Goal: Check status

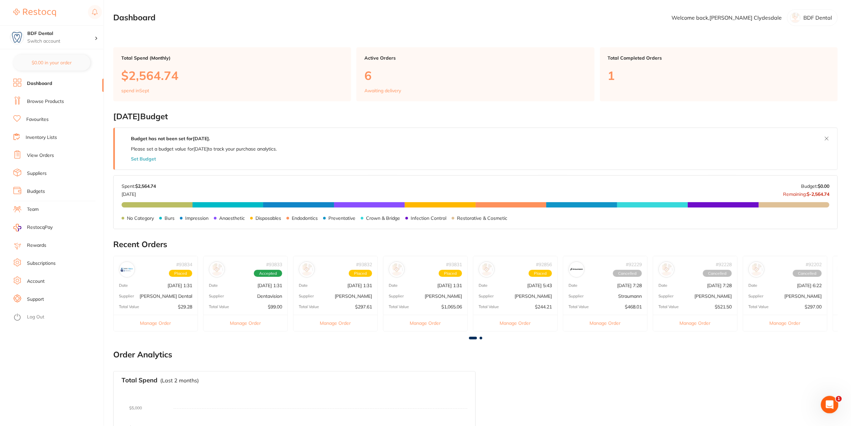
click at [828, 400] on icon "Open Intercom Messenger" at bounding box center [829, 403] width 11 height 11
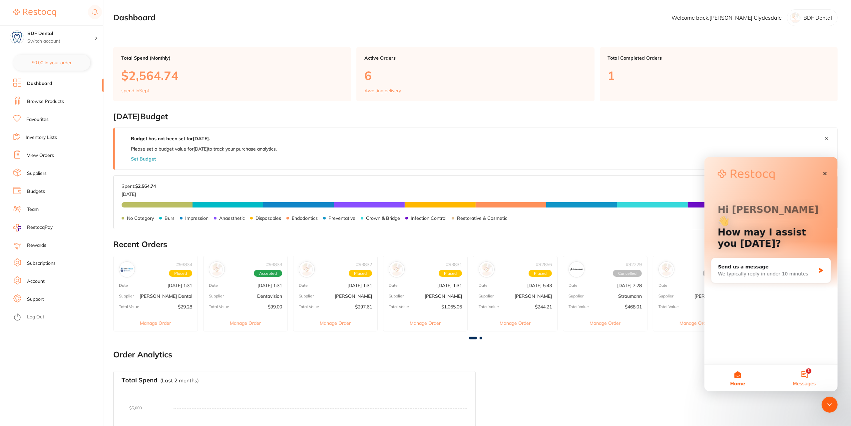
click at [802, 374] on button "1 Messages" at bounding box center [804, 377] width 67 height 27
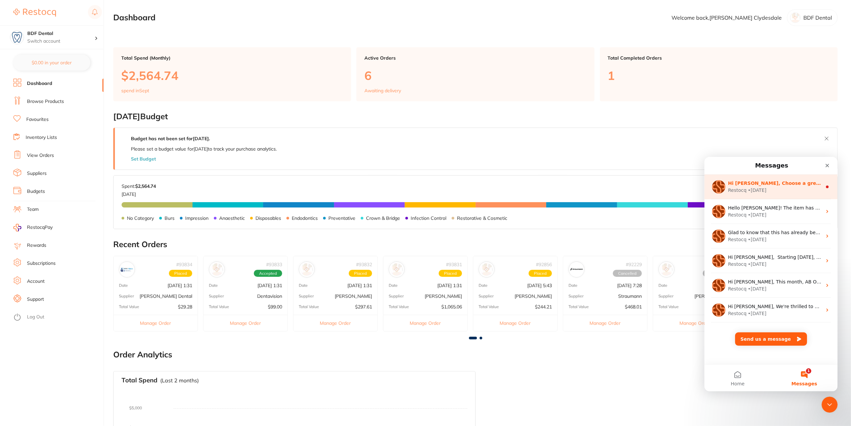
click at [794, 190] on div "Restocq • [DATE]" at bounding box center [775, 190] width 94 height 7
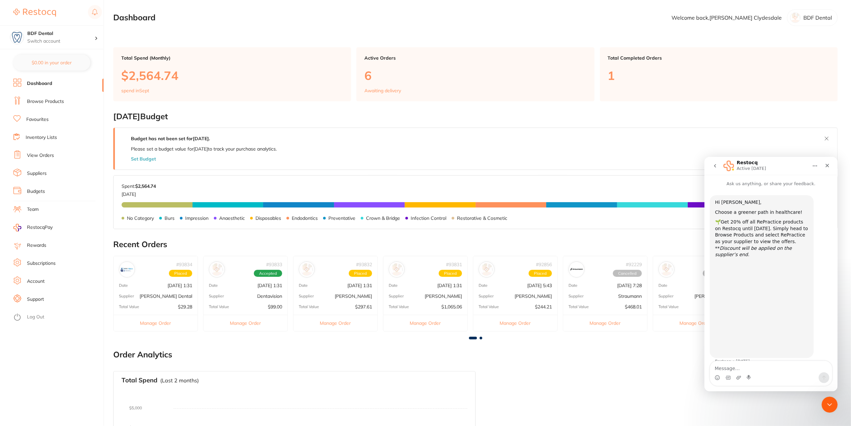
scroll to position [4, 0]
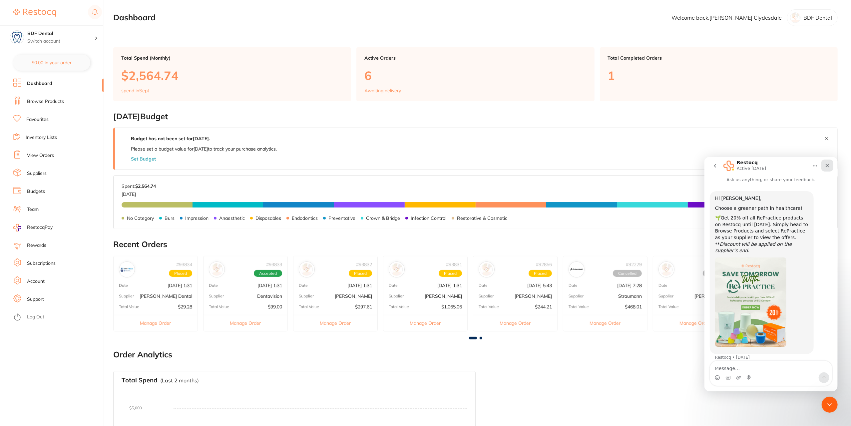
click at [828, 164] on icon "Close" at bounding box center [827, 165] width 5 height 5
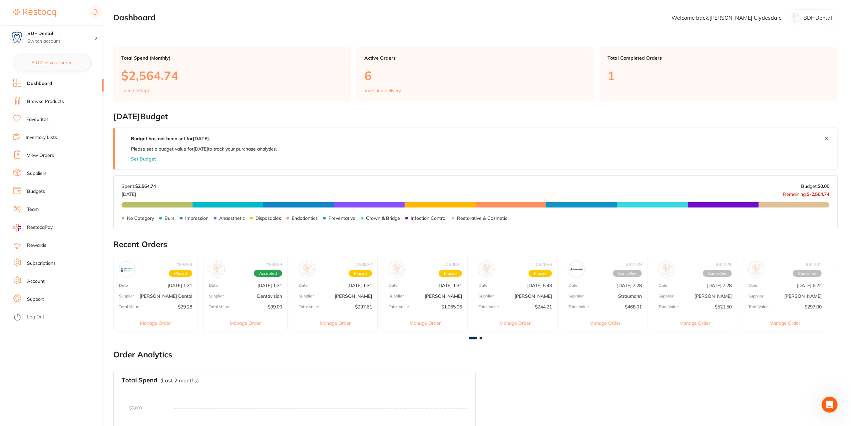
click at [172, 78] on p "$2,564.74" at bounding box center [232, 76] width 222 height 14
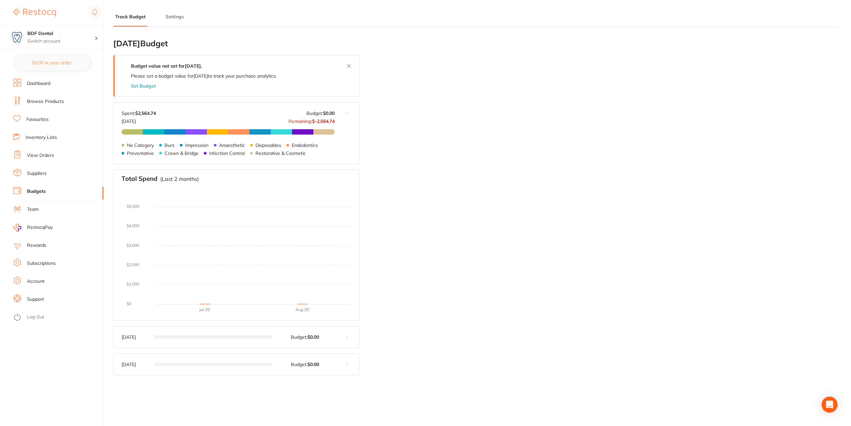
click at [31, 80] on link "Dashboard" at bounding box center [38, 83] width 23 height 7
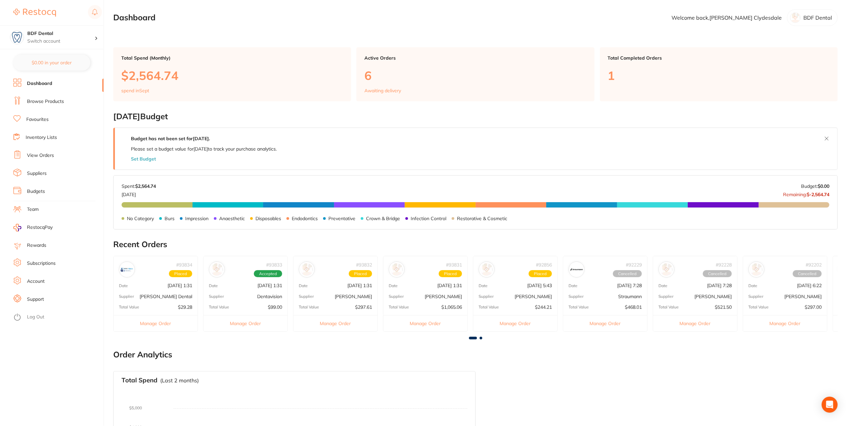
click at [168, 286] on p "[DATE] 1:31" at bounding box center [180, 285] width 25 height 5
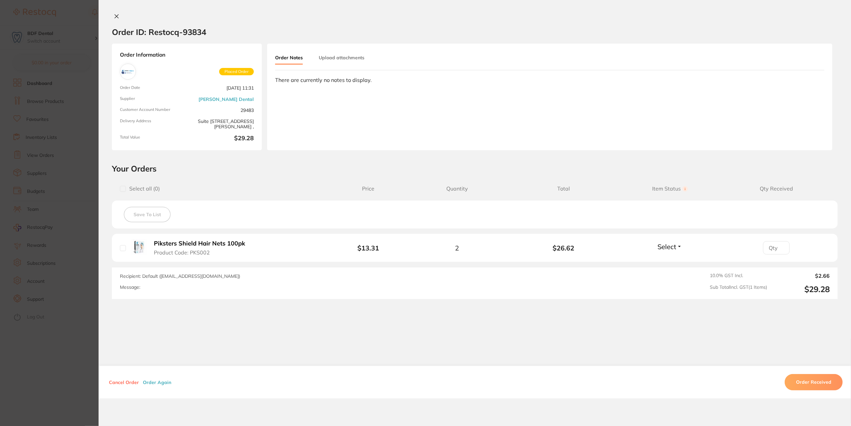
click at [78, 305] on section "Order ID: Restocq- 93834 Order Information Placed Order Order Date [DATE] 11:31…" at bounding box center [425, 213] width 851 height 426
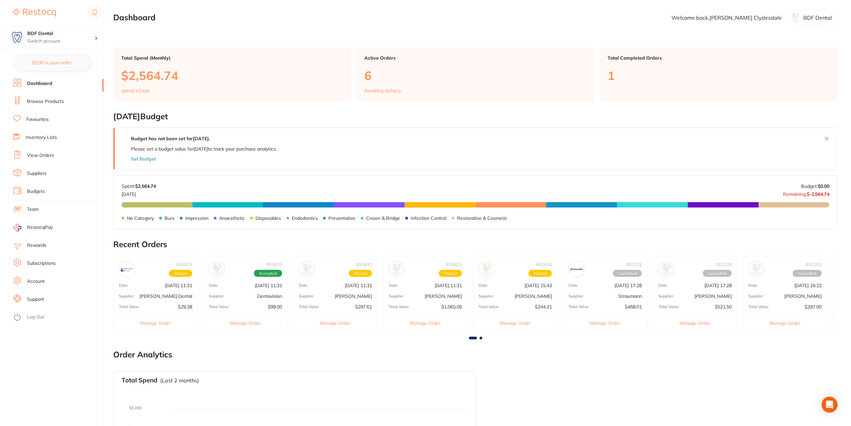
click at [348, 294] on p "[PERSON_NAME]" at bounding box center [353, 296] width 37 height 5
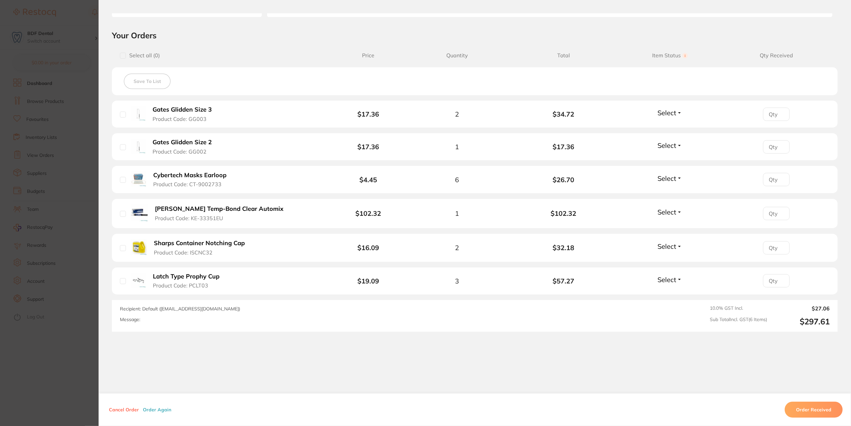
scroll to position [33, 0]
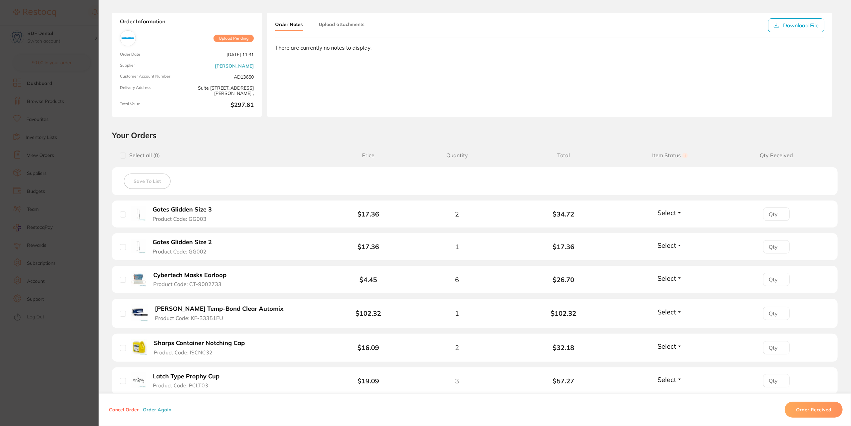
click at [85, 218] on section "Order ID: Restocq- 93832 Order Information Upload Pending Order Date [DATE] 11:…" at bounding box center [425, 213] width 851 height 426
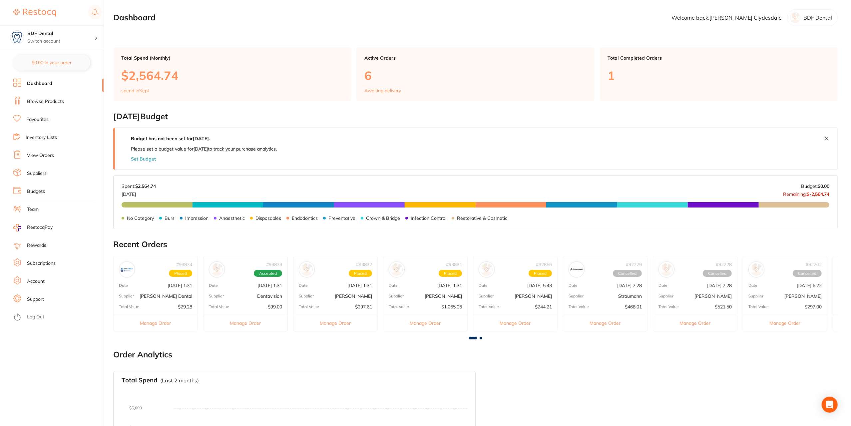
click at [354, 283] on p "[DATE] 1:31" at bounding box center [360, 285] width 25 height 5
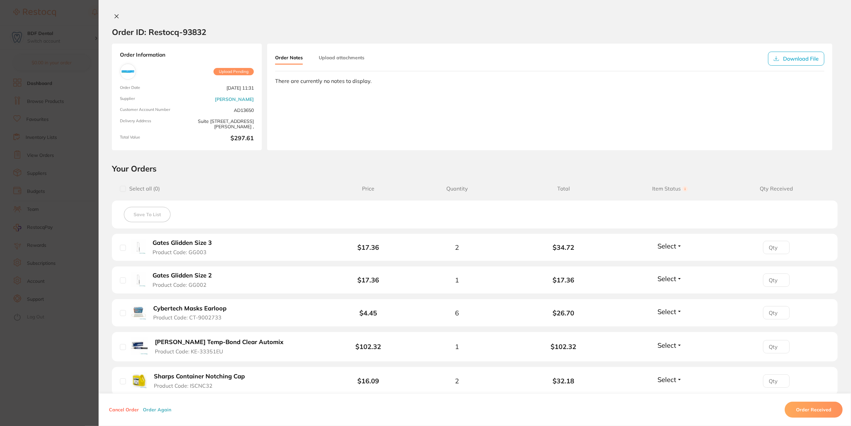
click at [49, 251] on section "Order ID: Restocq- 93832 Order Information Upload Pending Order Date [DATE] 11:…" at bounding box center [425, 213] width 851 height 426
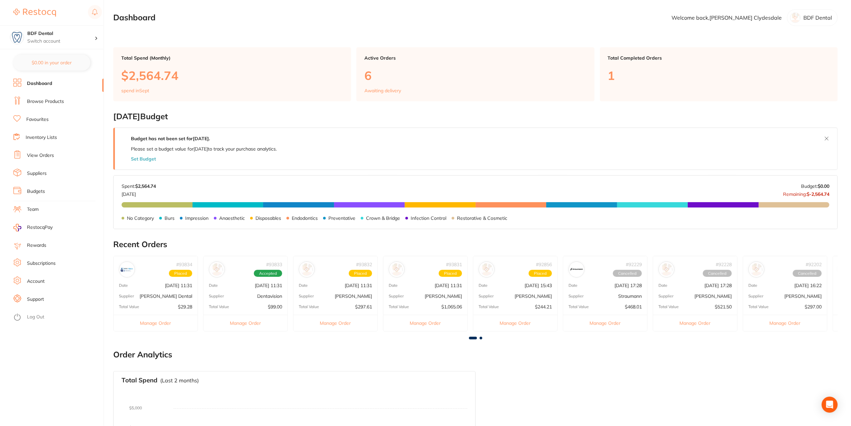
click at [445, 296] on p "[PERSON_NAME]" at bounding box center [443, 296] width 37 height 5
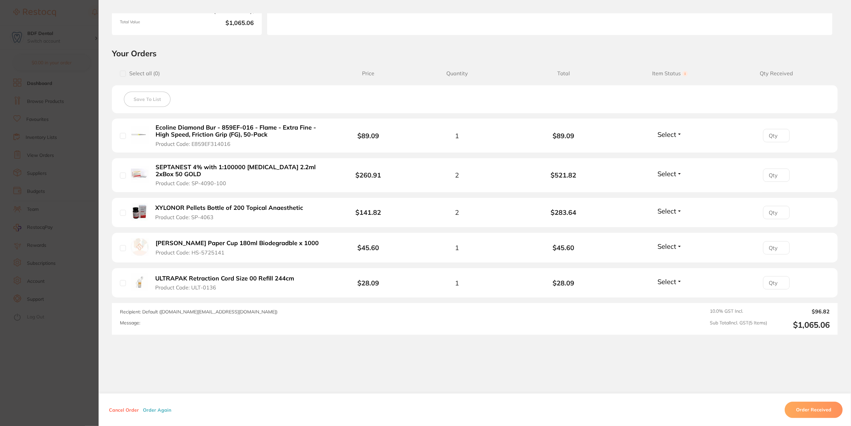
scroll to position [122, 0]
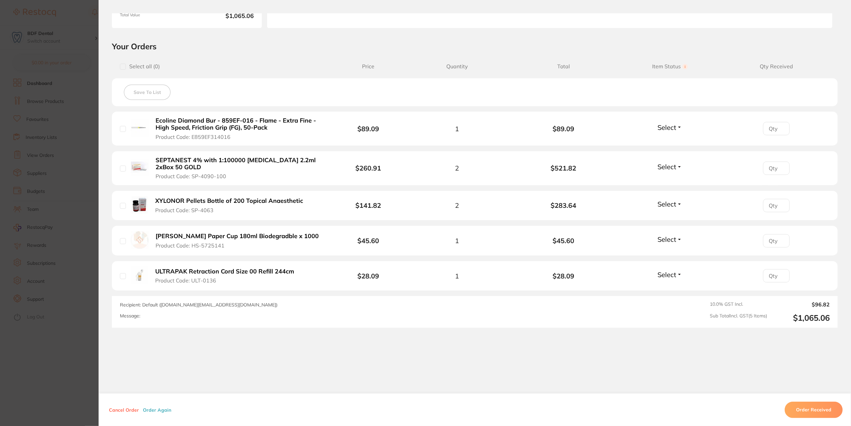
click at [75, 204] on section "Order ID: Restocq- 93831 Order Information Upload Pending Order Date [DATE] 1:3…" at bounding box center [425, 213] width 851 height 426
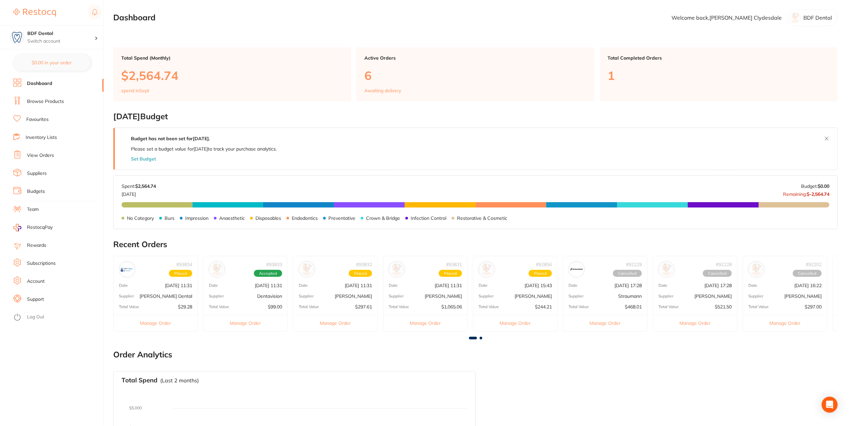
click at [435, 283] on p "[DATE] 11:31" at bounding box center [448, 285] width 27 height 5
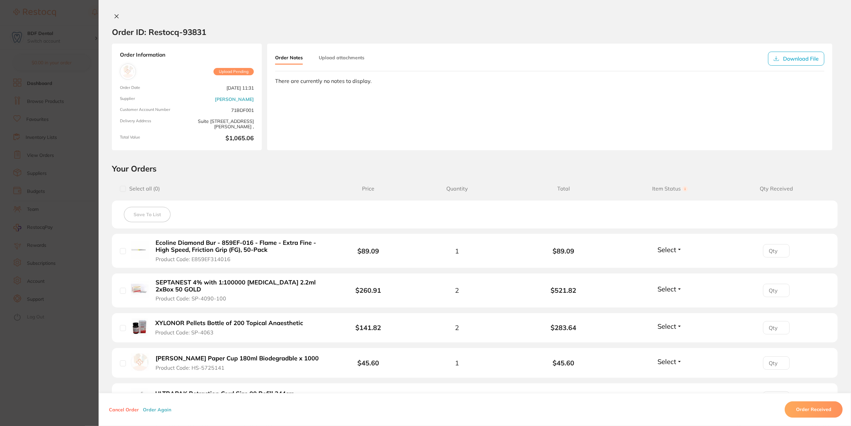
click at [86, 252] on section "Order ID: Restocq- 93831 Order Information Upload Pending Order Date [DATE] 11:…" at bounding box center [425, 213] width 851 height 426
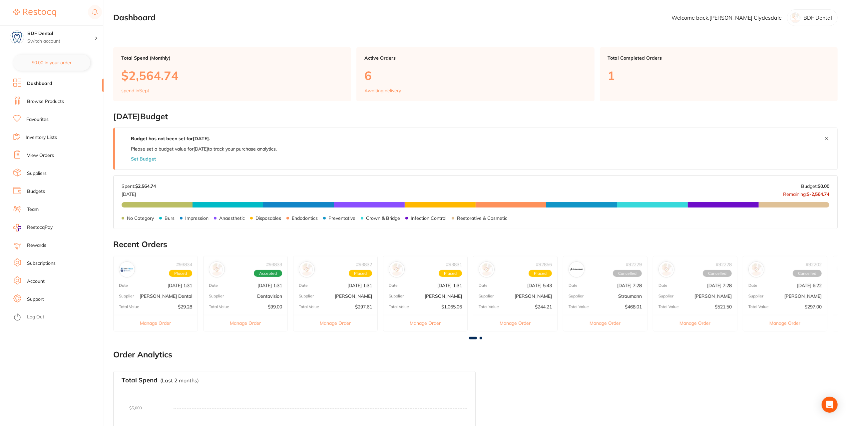
click at [540, 288] on div "# 92856 Placed Date [DATE] 5:43 Supplier [PERSON_NAME] Total Value $244.21 Mana…" at bounding box center [515, 294] width 85 height 76
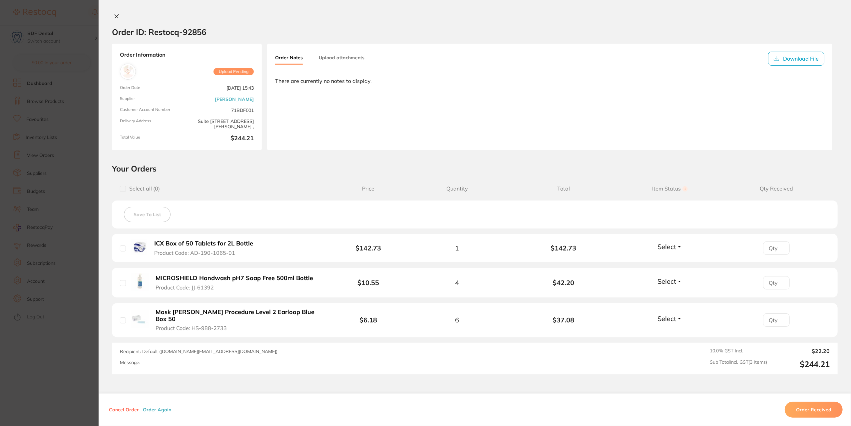
click at [96, 287] on section "Order ID: Restocq- 92856 Order Information Upload Pending Order Date [DATE] 15:…" at bounding box center [425, 213] width 851 height 426
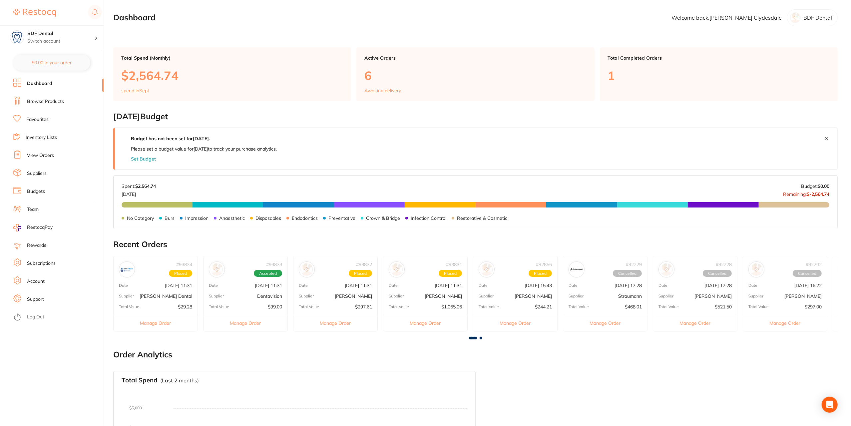
click at [265, 294] on p "Dentavision" at bounding box center [269, 296] width 25 height 5
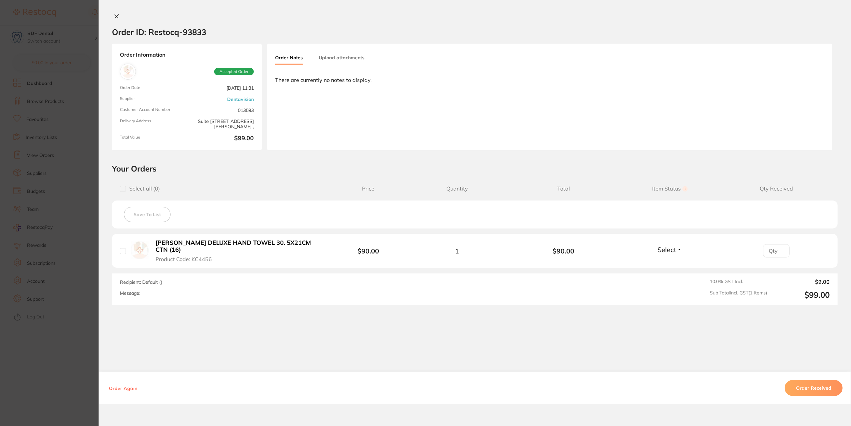
click at [82, 260] on section "Order ID: Restocq- 93833 Order Information Accepted Order Order Date [DATE] 11:…" at bounding box center [425, 213] width 851 height 426
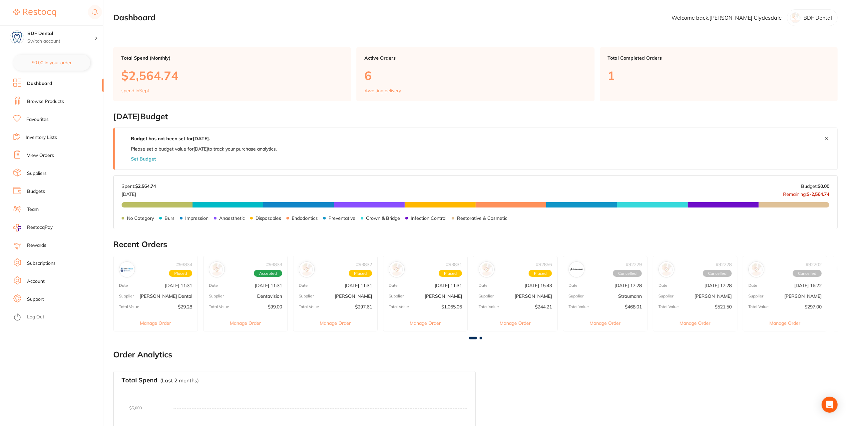
click at [344, 295] on p "[PERSON_NAME]" at bounding box center [353, 296] width 37 height 5
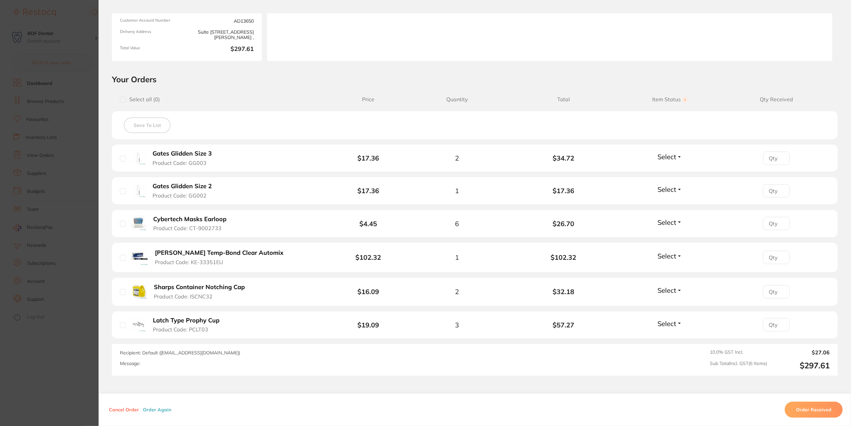
scroll to position [100, 0]
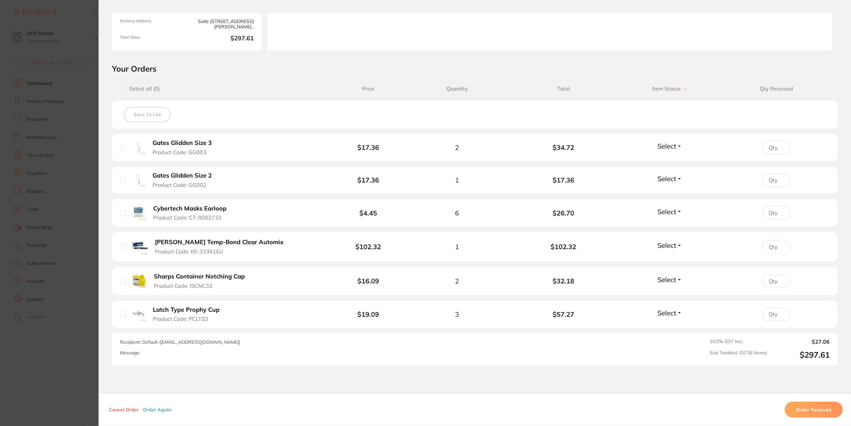
click at [74, 242] on section "Order ID: Restocq- 93832 Order Information Upload Pending Order Date [DATE] 11:…" at bounding box center [425, 213] width 851 height 426
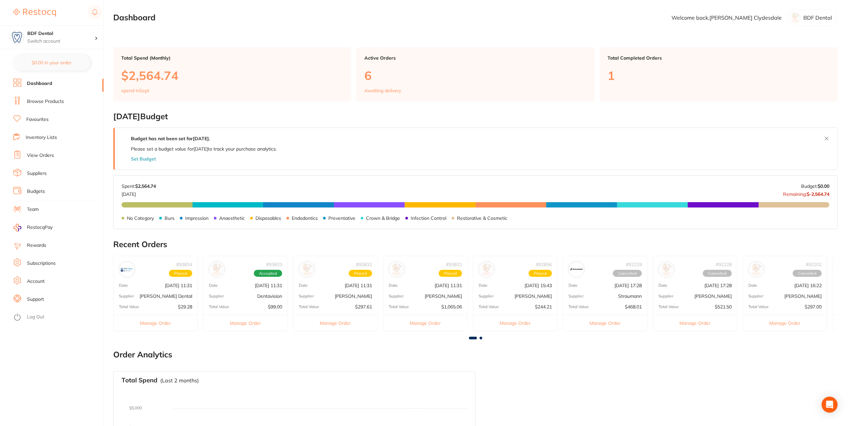
click at [456, 300] on div "# 93831 Placed Date [DATE] 11:31 Supplier [PERSON_NAME] Total Value $1,065.06 M…" at bounding box center [425, 294] width 85 height 76
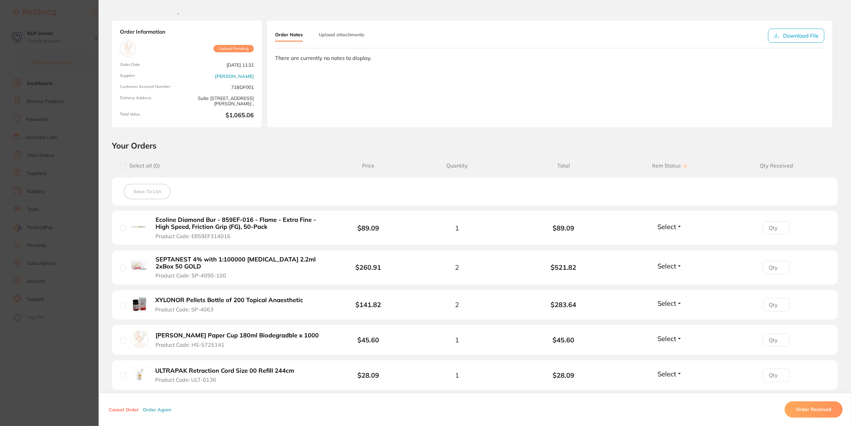
scroll to position [33, 0]
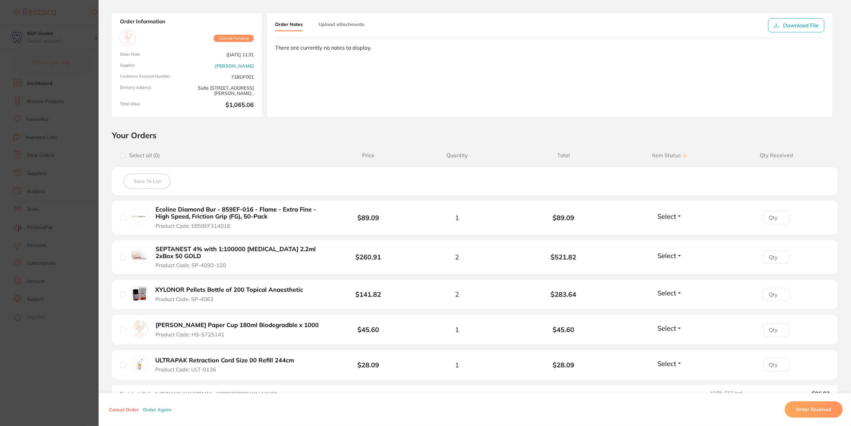
click at [89, 254] on section "Order ID: Restocq- 93831 Order Information Upload Pending Order Date [DATE] 11:…" at bounding box center [425, 213] width 851 height 426
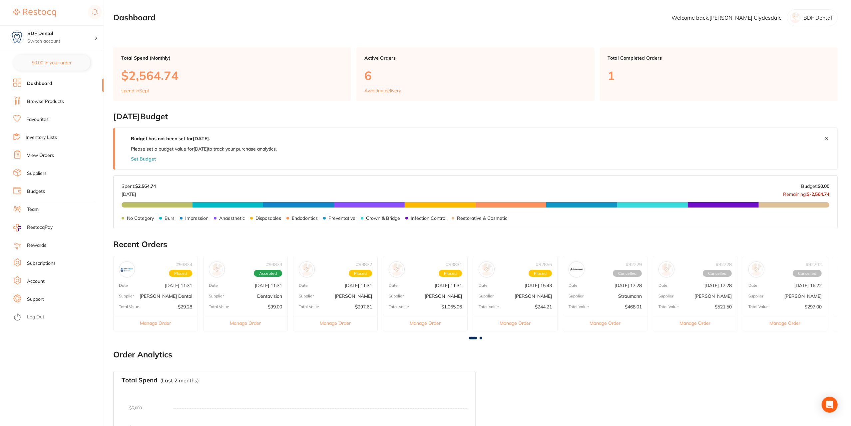
click at [539, 295] on p "[PERSON_NAME]" at bounding box center [533, 296] width 37 height 5
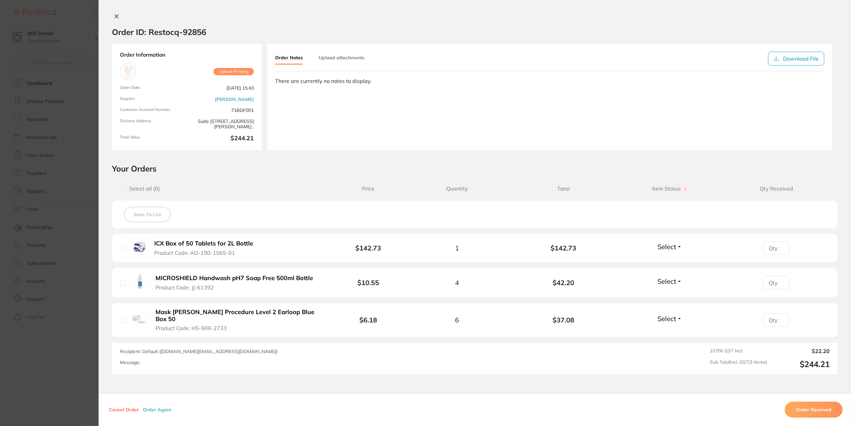
click at [88, 282] on section "Order ID: Restocq- 92856 Order Information Upload Pending Order Date [DATE] 15:…" at bounding box center [425, 213] width 851 height 426
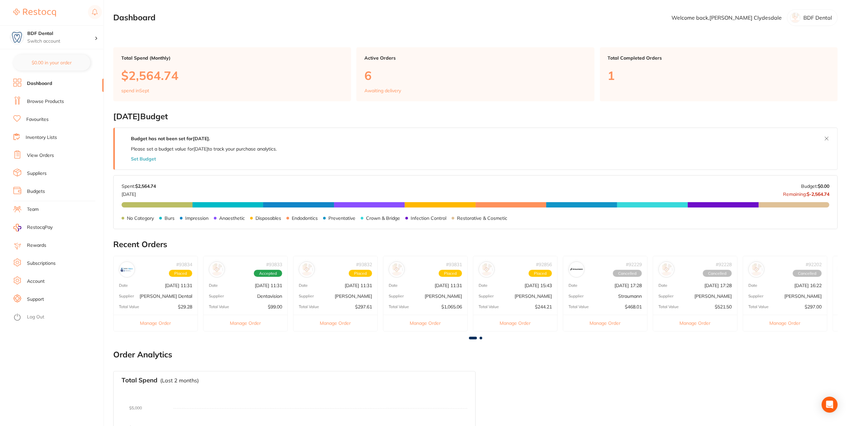
click at [186, 294] on p "[PERSON_NAME] Dental" at bounding box center [166, 296] width 53 height 5
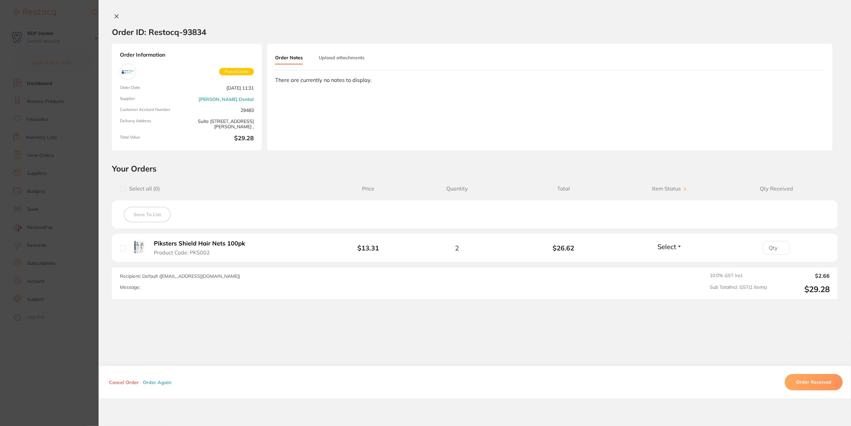
click at [91, 269] on section "Order ID: Restocq- 93834 Order Information Placed Order Order Date [DATE] 11:31…" at bounding box center [425, 213] width 851 height 426
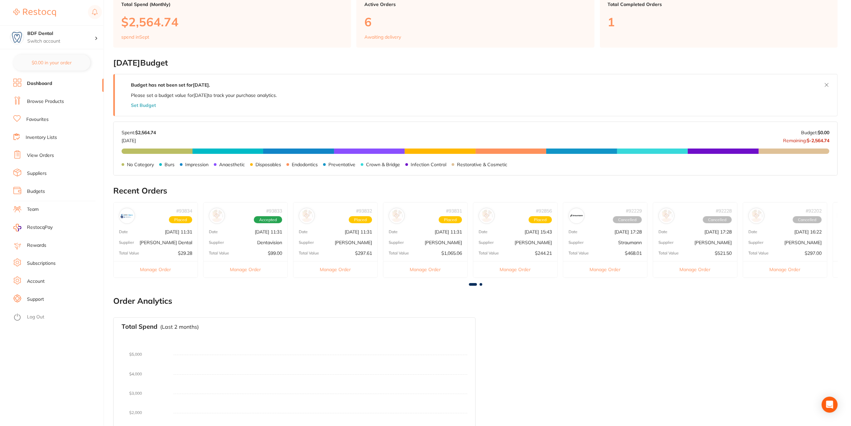
scroll to position [100, 0]
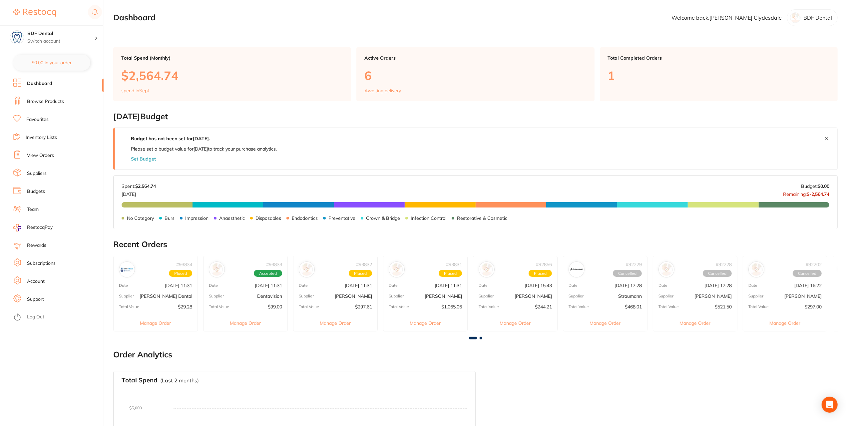
click at [354, 294] on p "[PERSON_NAME]" at bounding box center [353, 296] width 37 height 5
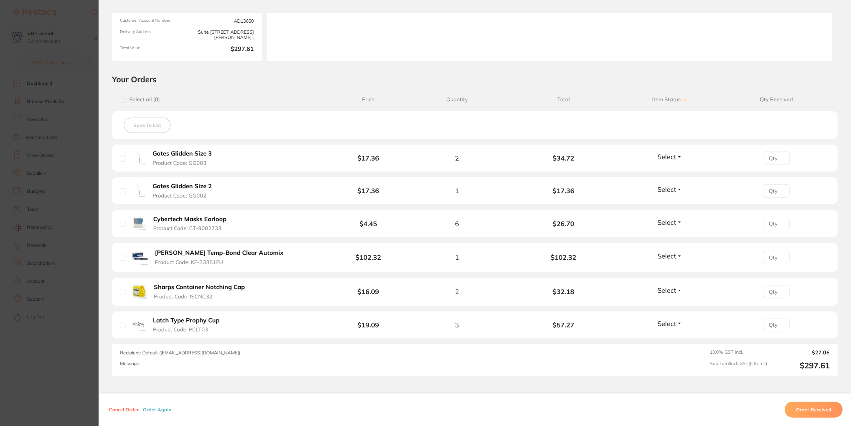
scroll to position [100, 0]
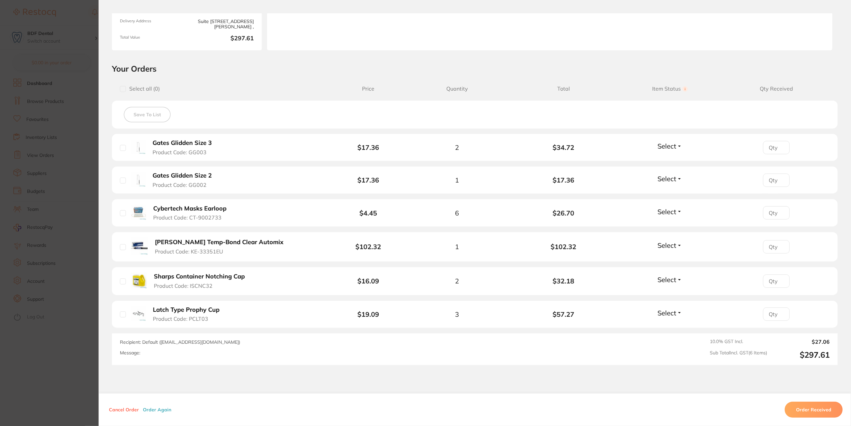
click at [81, 277] on section "Order ID: Restocq- 93832 Order Information Upload Pending Order Date [DATE] 11:…" at bounding box center [425, 213] width 851 height 426
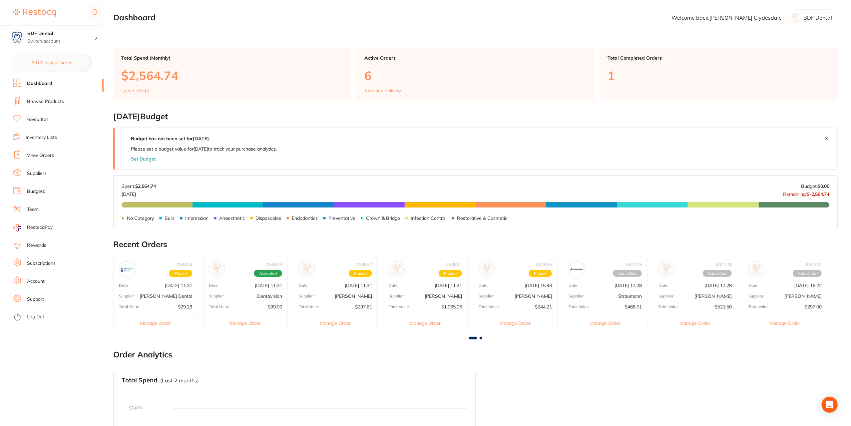
click at [447, 294] on p "[PERSON_NAME]" at bounding box center [443, 296] width 37 height 5
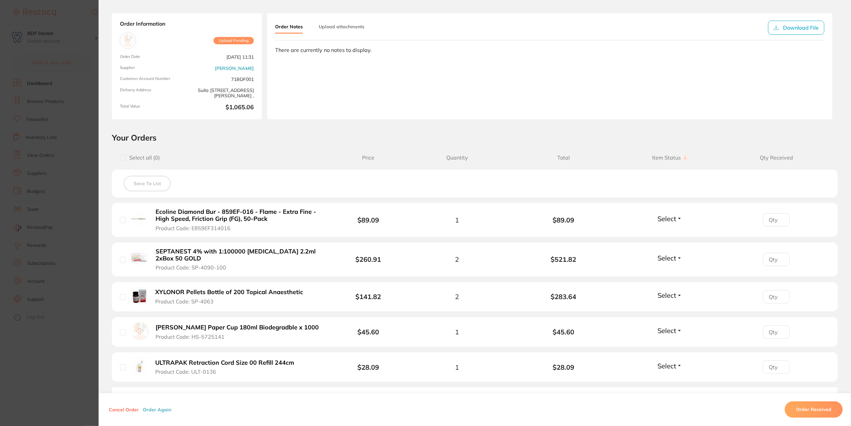
scroll to position [67, 0]
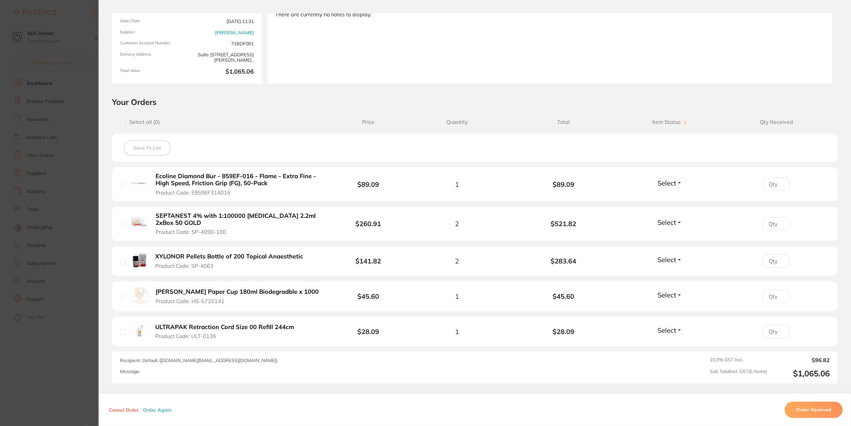
click at [75, 222] on section "Order ID: Restocq- 93831 Order Information Upload Pending Order Date [DATE] 11:…" at bounding box center [425, 213] width 851 height 426
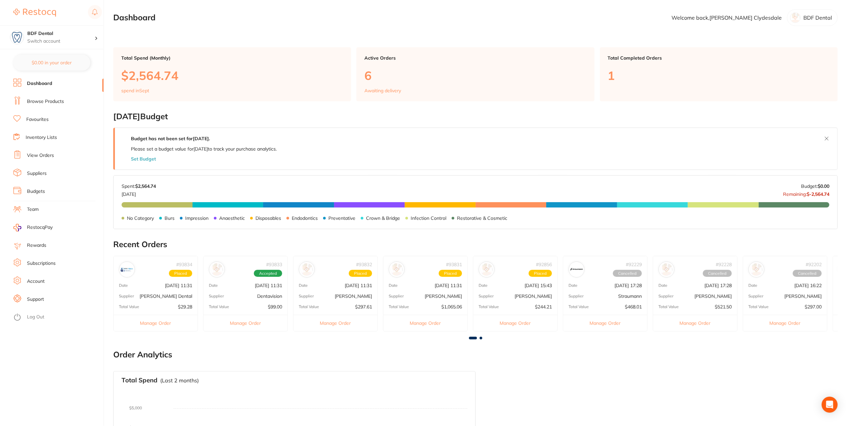
click at [532, 291] on div "# 92856 Placed Date Sept 4 2025, 15:43 Supplier Henry Schein Halas Total Value …" at bounding box center [515, 294] width 85 height 76
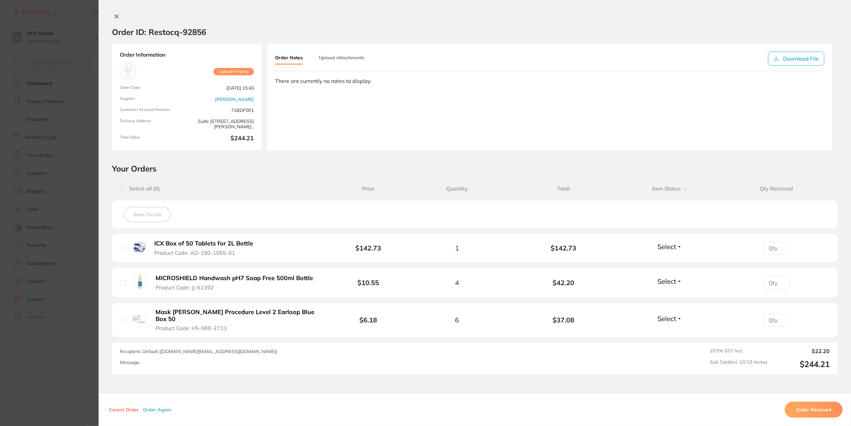
click at [93, 237] on section "Order ID: Restocq- 92856 Order Information Upload Pending Order Date [DATE] 15:…" at bounding box center [425, 213] width 851 height 426
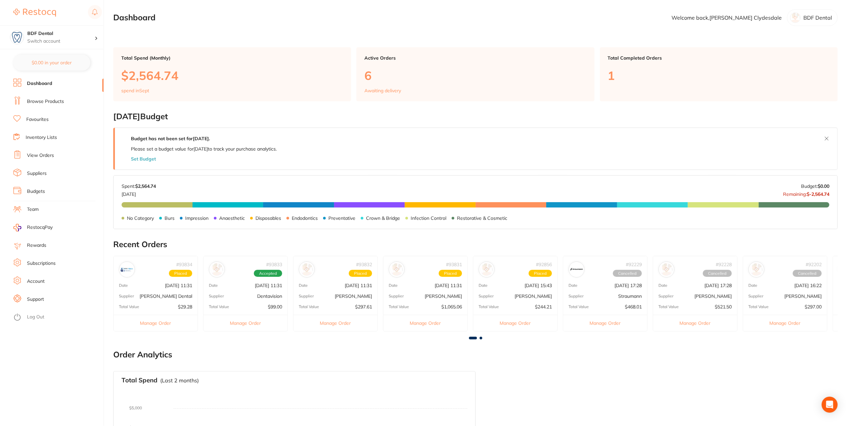
click at [481, 337] on span at bounding box center [481, 338] width 3 height 3
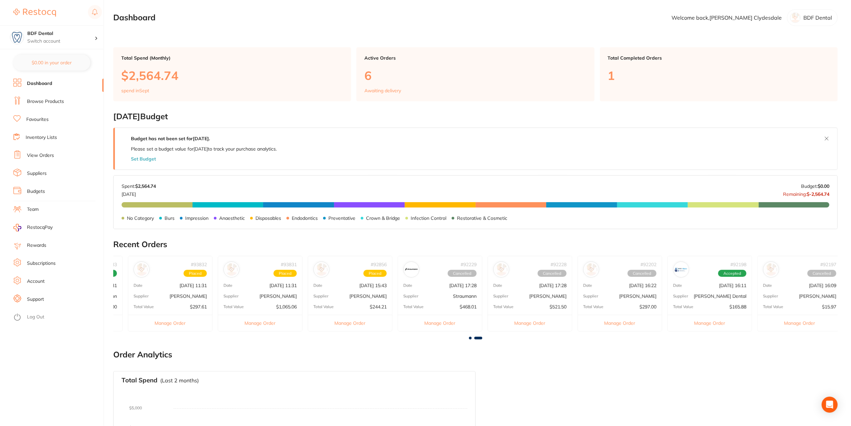
scroll to position [0, 169]
click at [470, 338] on span at bounding box center [470, 338] width 3 height 3
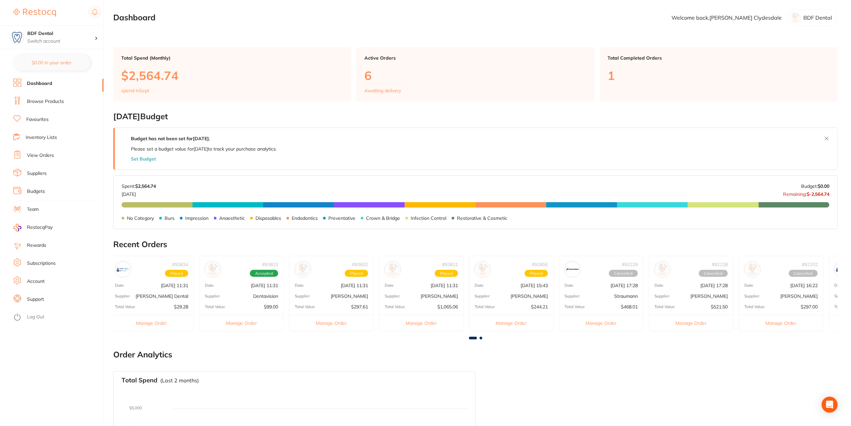
scroll to position [0, 0]
click at [187, 289] on div "# 93834 Placed Date Sept 16 2025, 11:31 Supplier Erskine Dental Total Value $29…" at bounding box center [155, 294] width 85 height 76
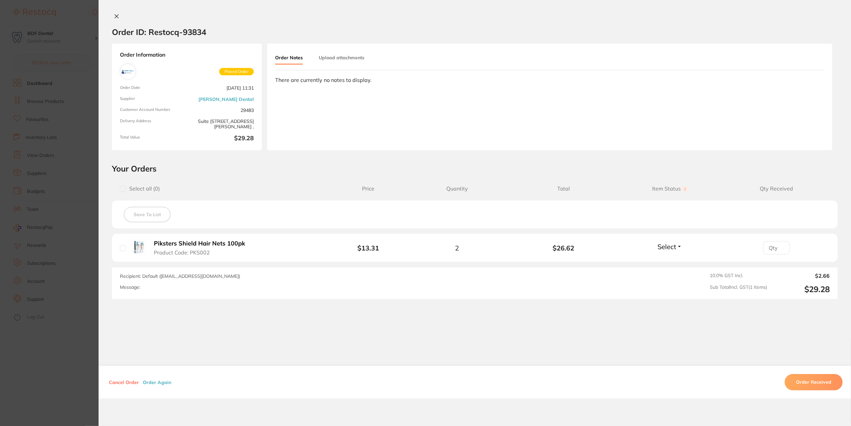
click at [83, 248] on section "Order ID: Restocq- 93834 Order Information Placed Order Order Date [DATE] 11:31…" at bounding box center [425, 213] width 851 height 426
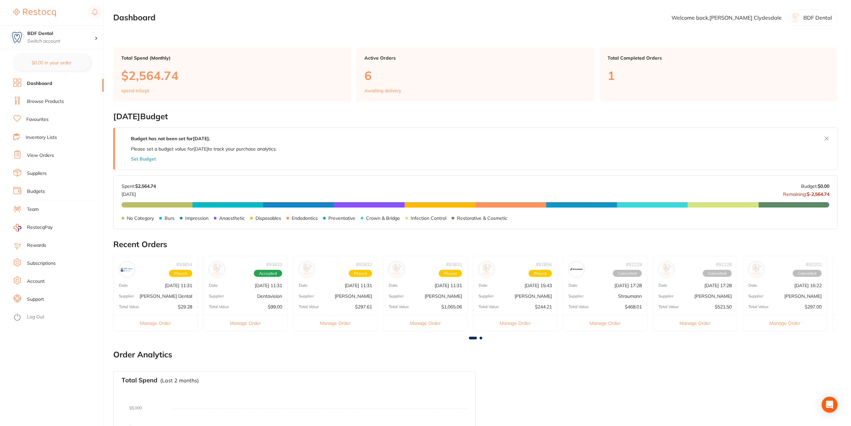
click at [260, 294] on p "Dentavision" at bounding box center [269, 296] width 25 height 5
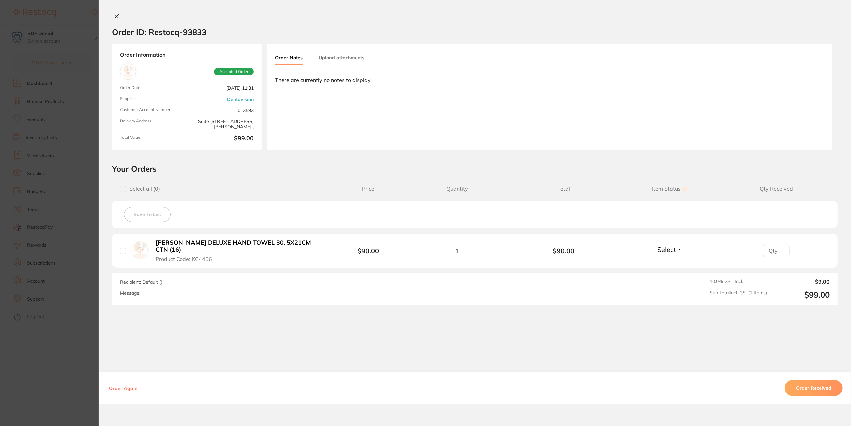
click at [93, 249] on section "Order ID: Restocq- 93833 Order Information Accepted Order Order Date [DATE] 11:…" at bounding box center [425, 213] width 851 height 426
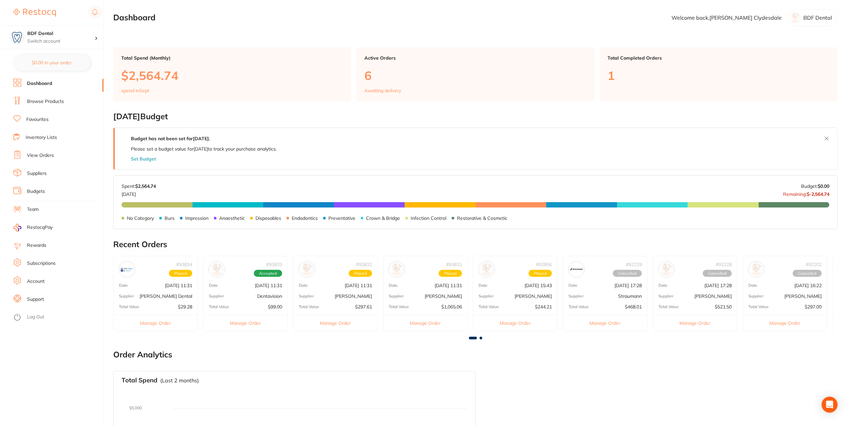
click at [356, 294] on p "[PERSON_NAME]" at bounding box center [353, 296] width 37 height 5
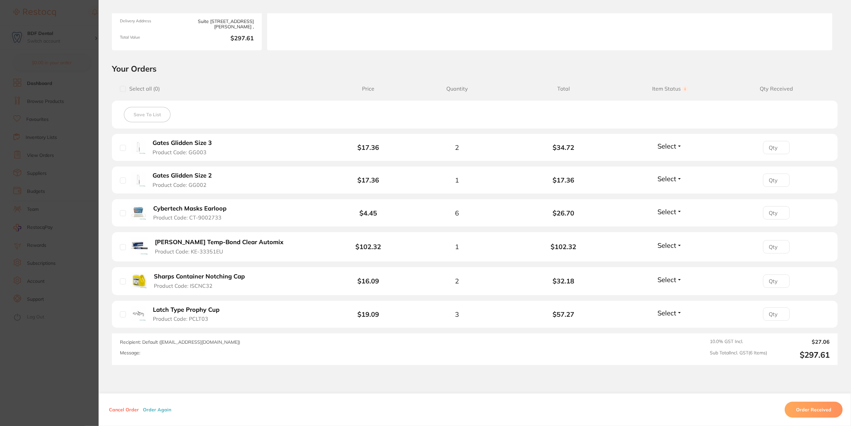
scroll to position [133, 0]
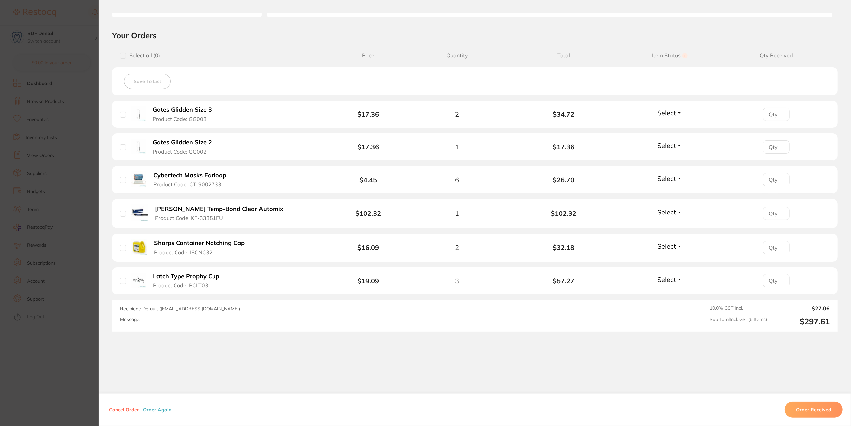
click at [91, 261] on section "Order ID: Restocq- 93832 Order Information Upload Pending Order Date [DATE] 11:…" at bounding box center [425, 213] width 851 height 426
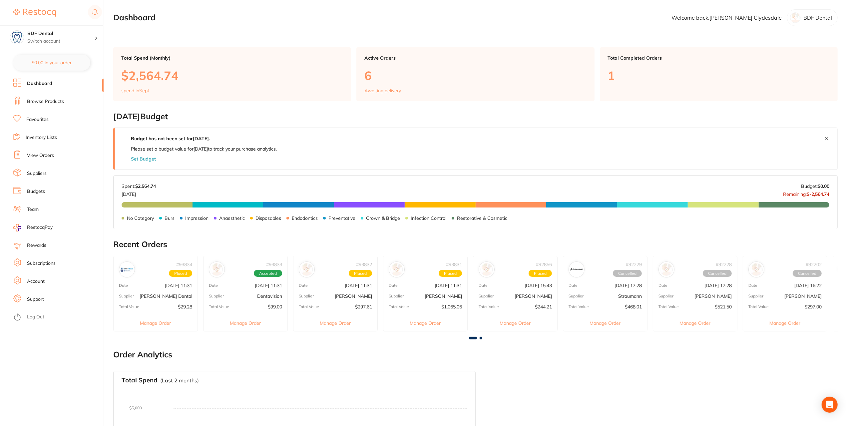
click at [429, 294] on p "[PERSON_NAME]" at bounding box center [443, 296] width 37 height 5
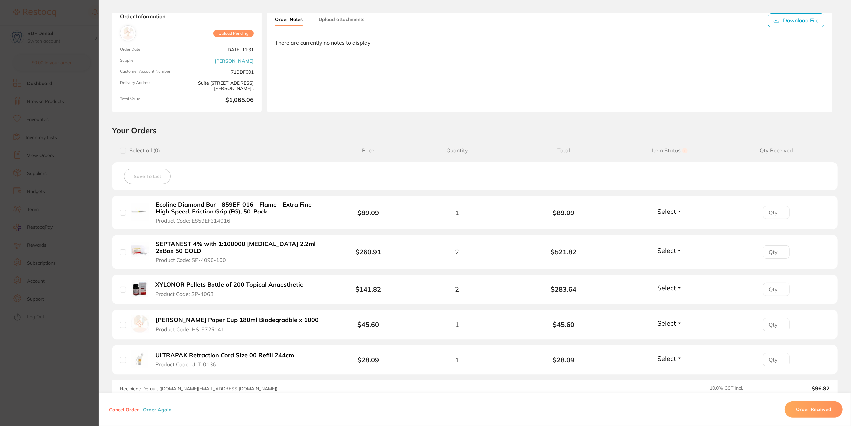
scroll to position [67, 0]
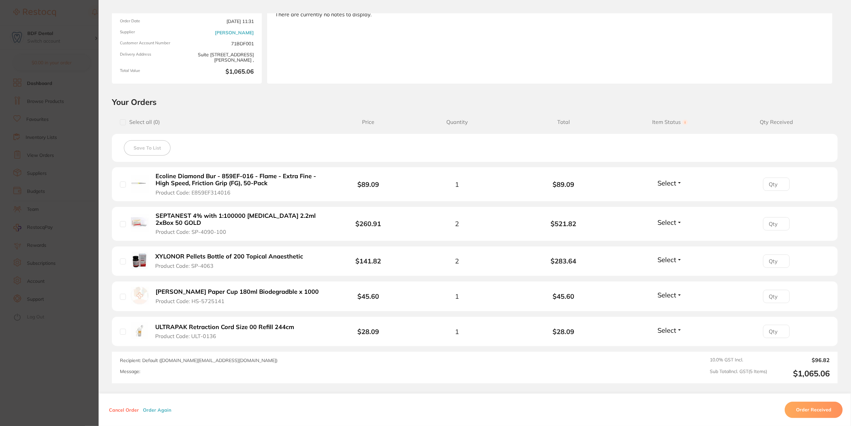
click at [84, 200] on section "Order ID: Restocq- 93831 Order Information Upload Pending Order Date [DATE] 11:…" at bounding box center [425, 213] width 851 height 426
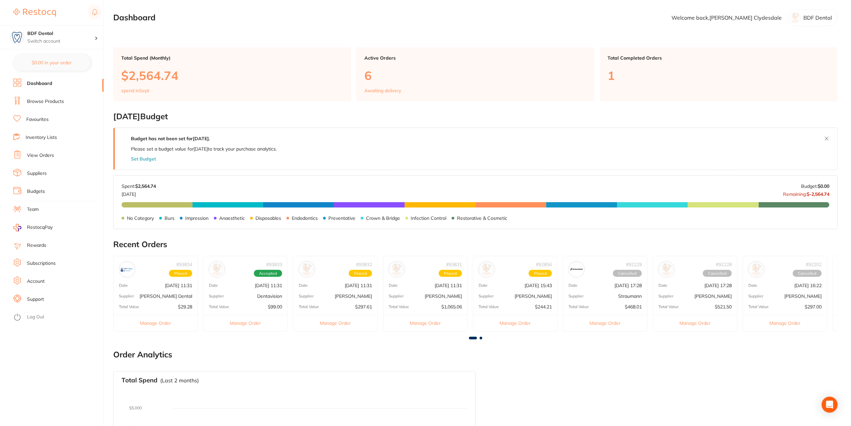
click at [532, 298] on p "[PERSON_NAME]" at bounding box center [533, 296] width 37 height 5
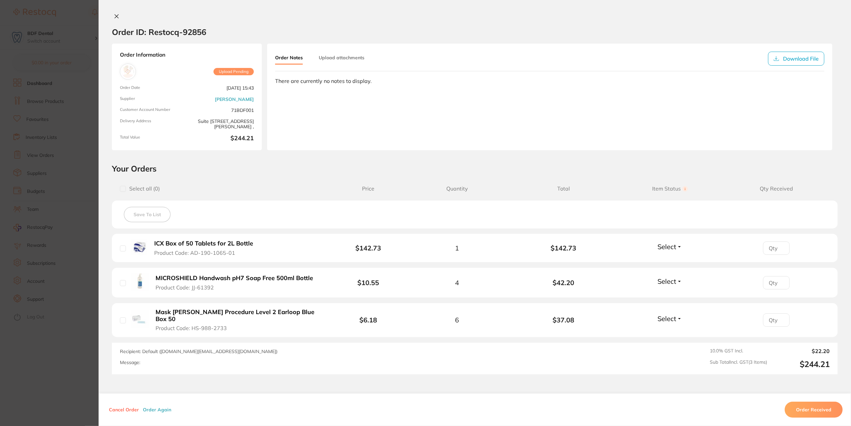
click at [78, 224] on section "Order ID: Restocq- 92856 Order Information Upload Pending Order Date [DATE] 15:…" at bounding box center [425, 213] width 851 height 426
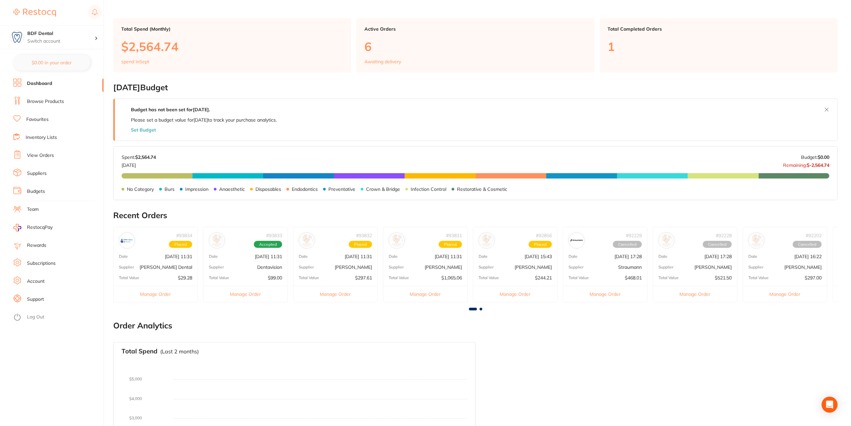
scroll to position [0, 0]
